Goal: Go to known website: Go to known website

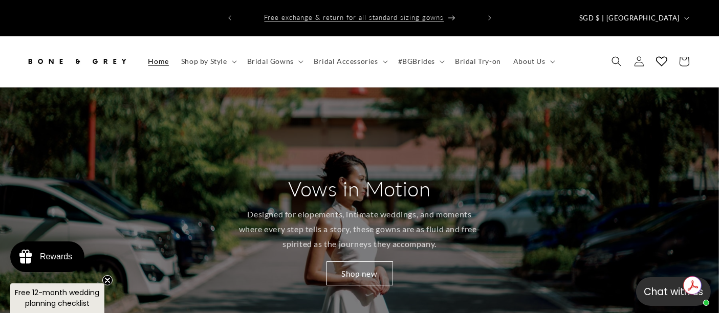
scroll to position [0, 1169]
